Goal: Task Accomplishment & Management: Manage account settings

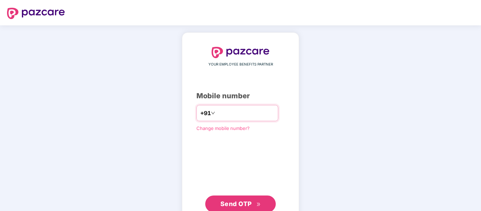
click at [260, 113] on input "number" at bounding box center [245, 112] width 58 height 11
type input "**********"
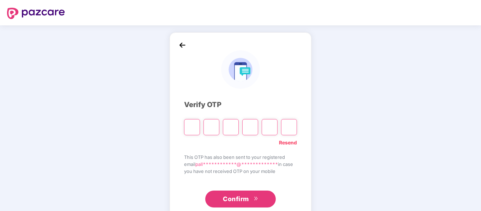
type input "*"
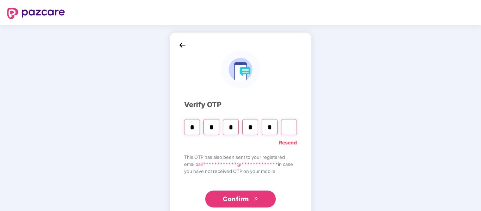
type input "*"
